Goal: Task Accomplishment & Management: Manage account settings

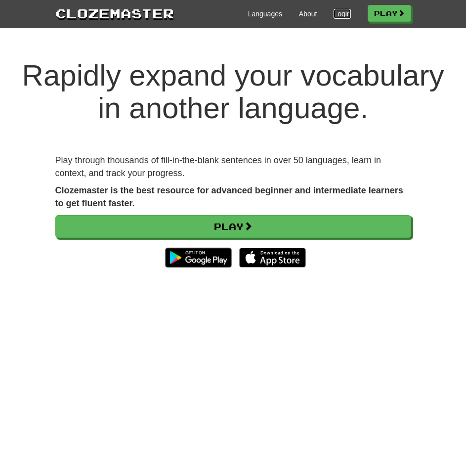
click at [346, 14] on link "Login" at bounding box center [342, 14] width 17 height 10
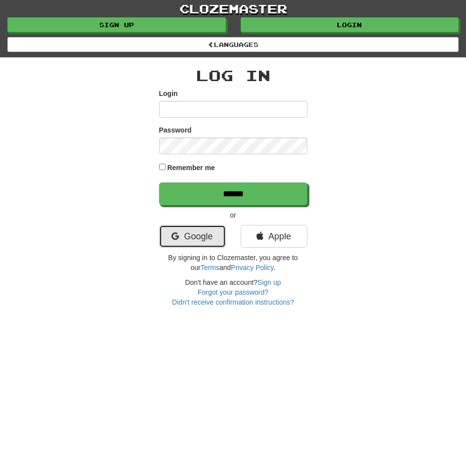
click at [208, 227] on link "Google" at bounding box center [192, 236] width 67 height 23
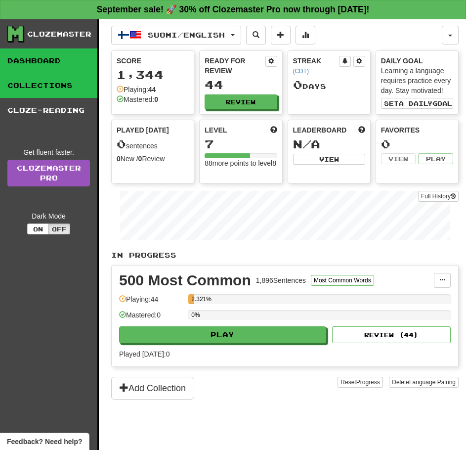
click at [78, 76] on link "Collections" at bounding box center [48, 85] width 97 height 25
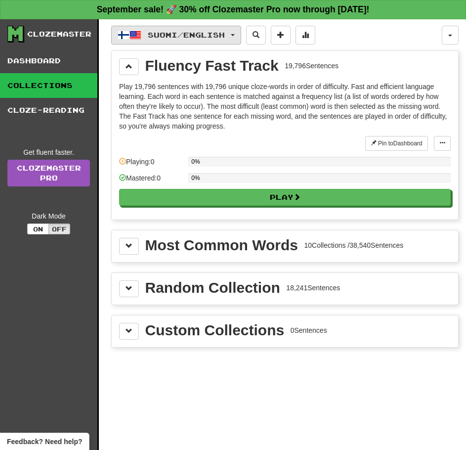
click at [164, 34] on span "Suomi / English" at bounding box center [186, 35] width 77 height 8
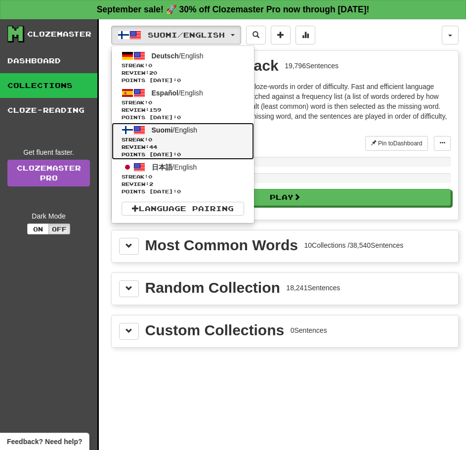
click at [194, 127] on span "Suomi / English" at bounding box center [175, 130] width 46 height 8
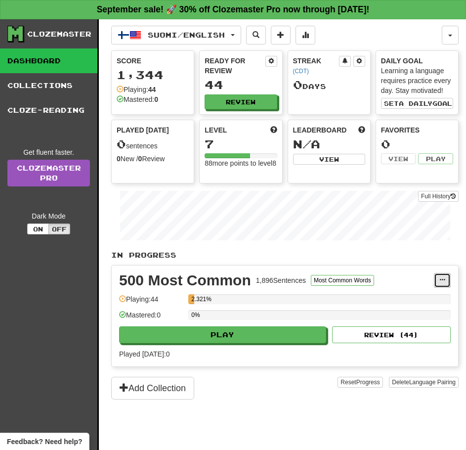
click at [439, 277] on button at bounding box center [442, 280] width 17 height 15
click at [429, 298] on span "Manage Sentences" at bounding box center [401, 298] width 60 height 8
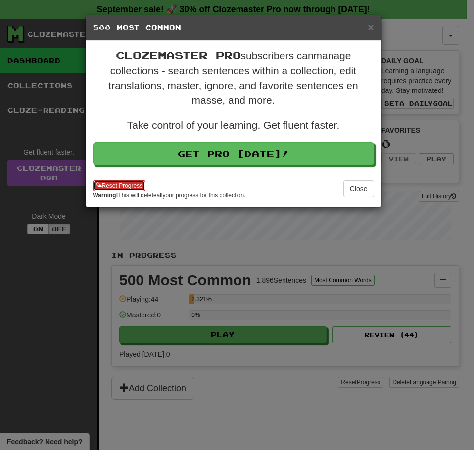
click at [137, 182] on button "Reset Progress" at bounding box center [119, 185] width 53 height 11
